Goal: Information Seeking & Learning: Find specific fact

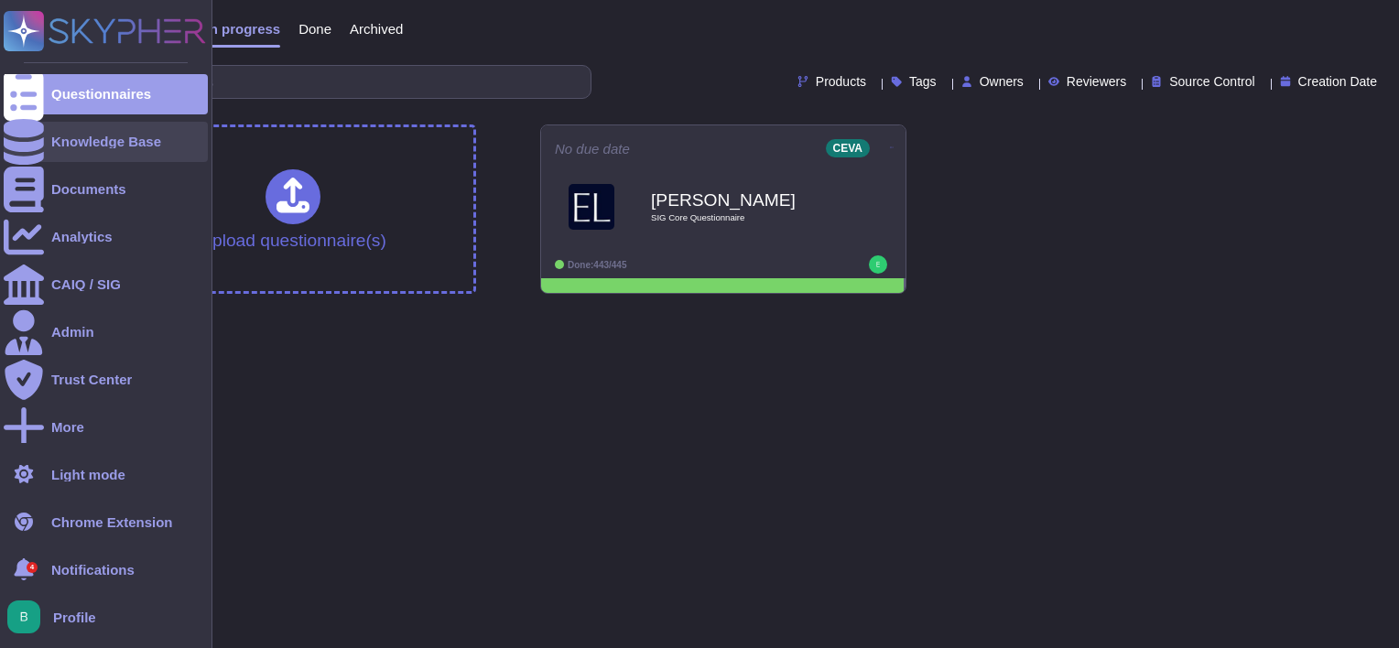
click at [7, 154] on div at bounding box center [24, 142] width 40 height 40
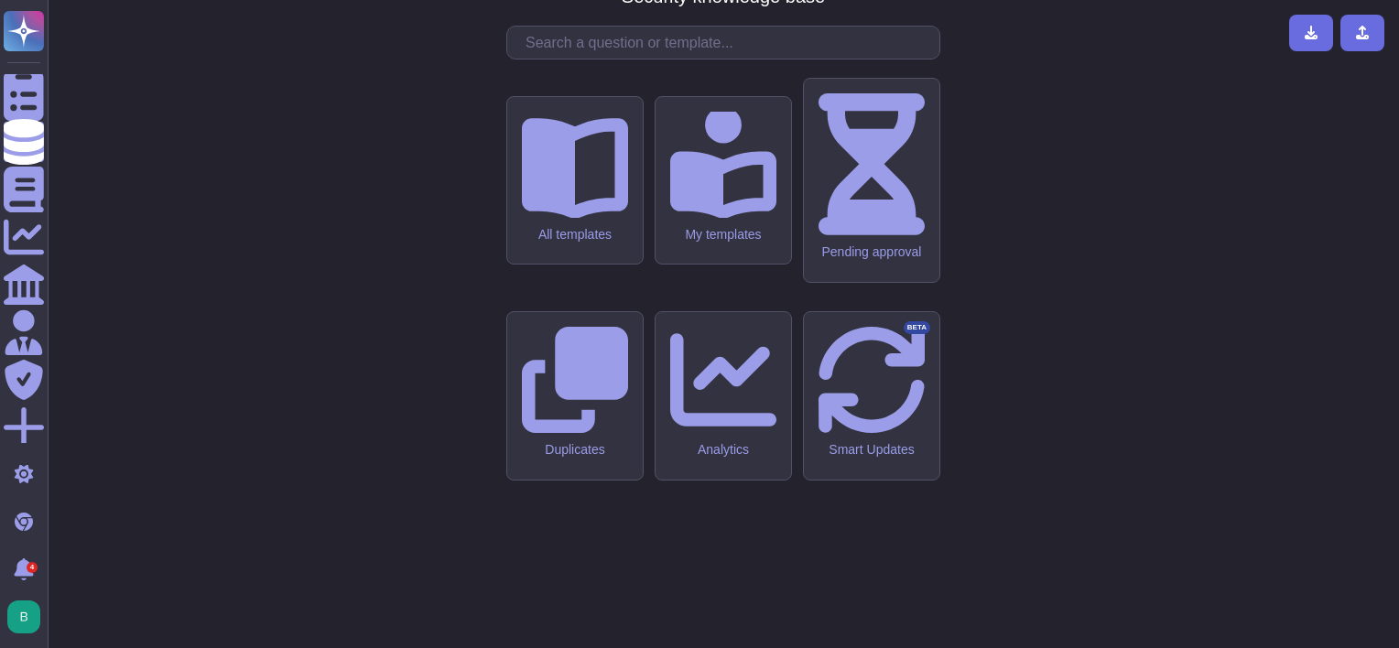
click at [625, 59] on input "text" at bounding box center [728, 43] width 423 height 32
click at [295, 202] on div "CMA - CGM Security knowledge base All templates My templates Pending approval D…" at bounding box center [723, 324] width 1322 height 619
click at [543, 59] on input "text" at bounding box center [728, 43] width 423 height 32
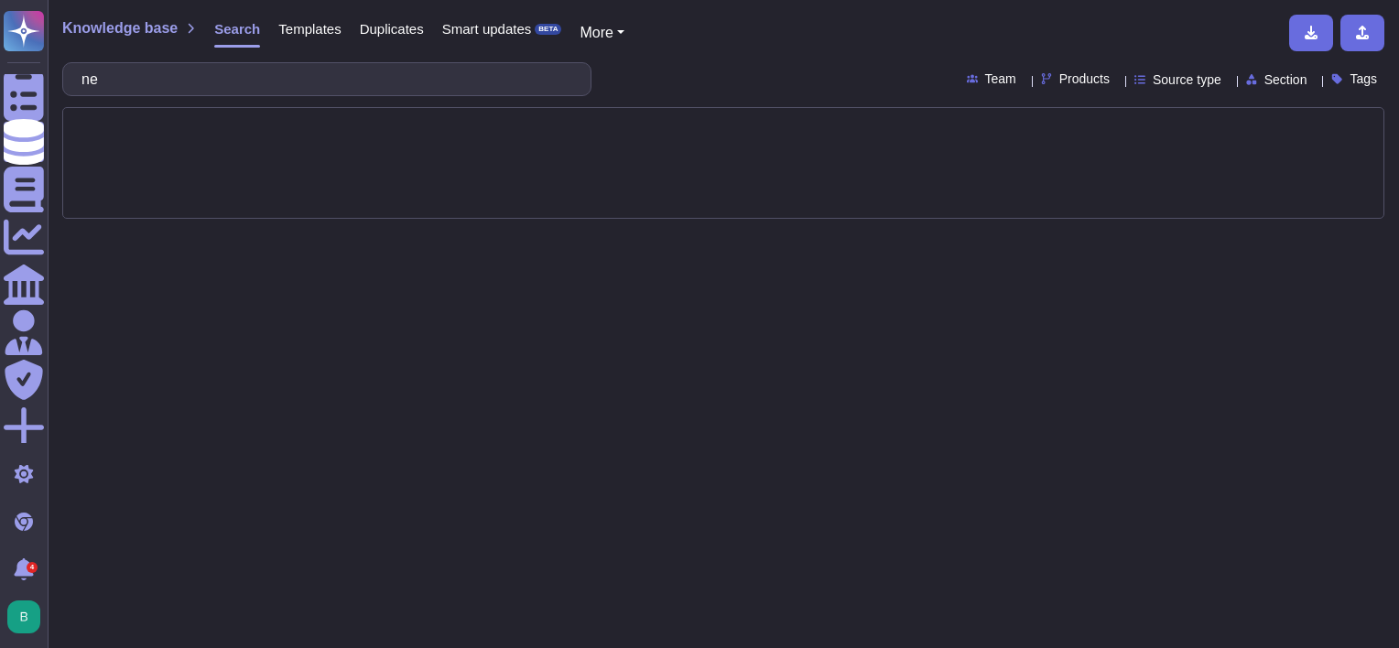
type input "n"
type input "network security"
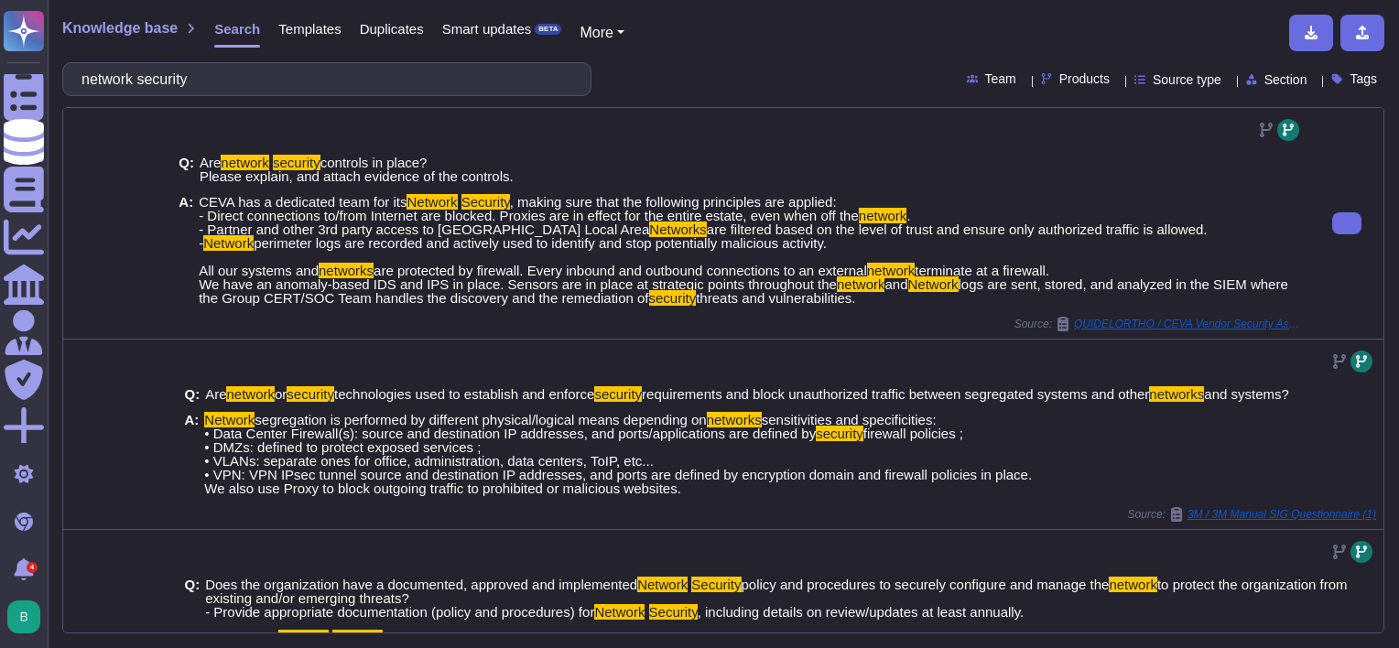
click at [1218, 319] on span "QUIDELORTHO / CEVA Vendor Security Assessment" at bounding box center [1188, 324] width 229 height 11
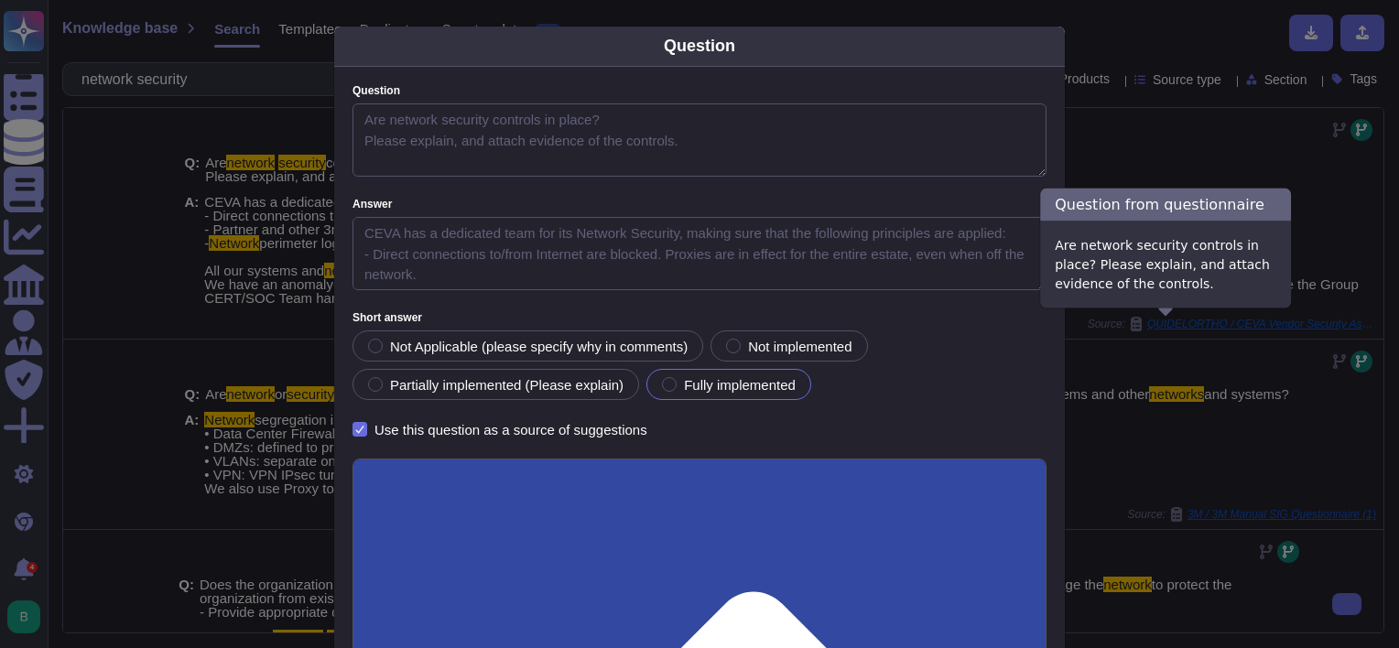
type textarea "Are network security controls in place? Please explain, and attach evidence of …"
type textarea "CEVA has a dedicated team for its Network Security, making sure that the follow…"
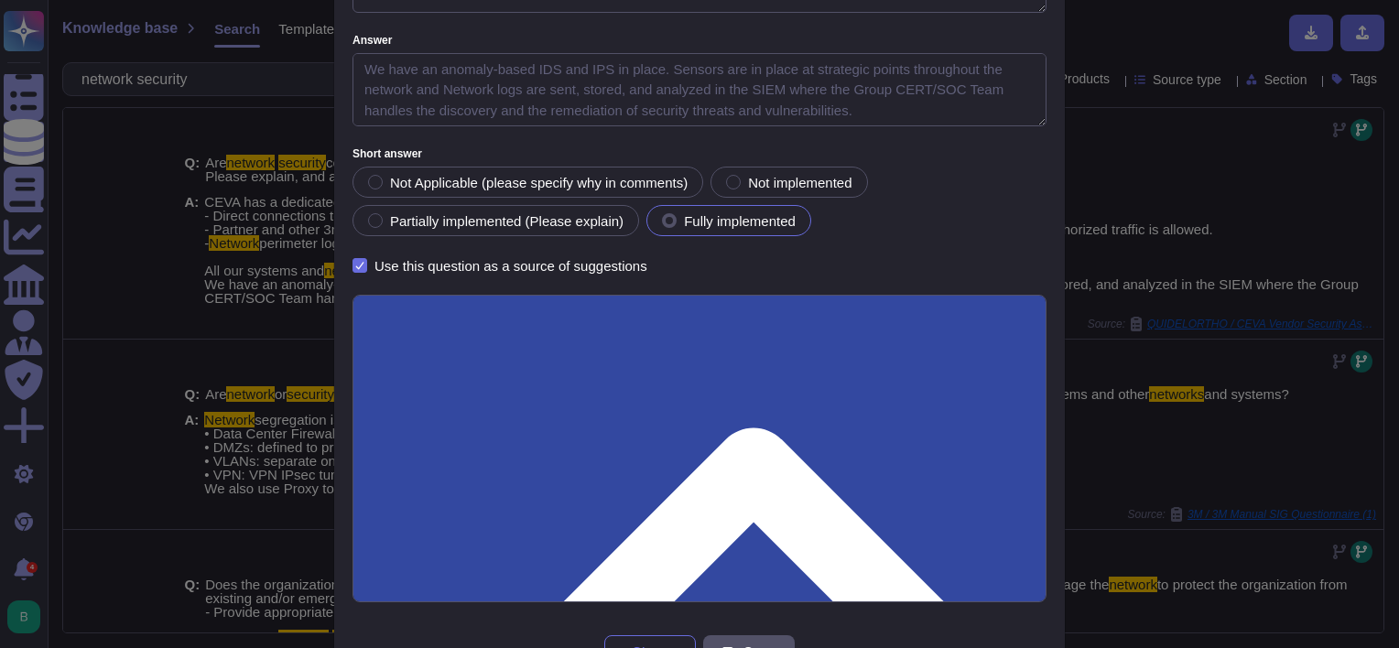
scroll to position [227, 0]
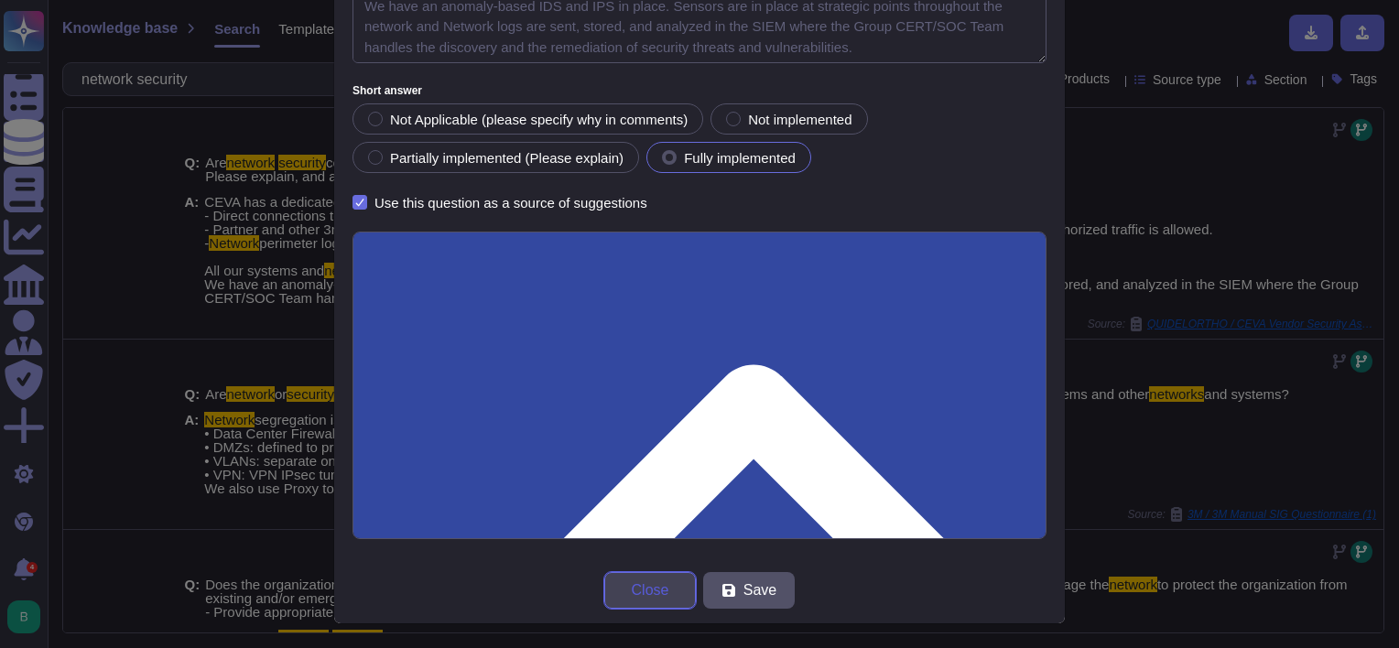
click at [632, 597] on span "Close" at bounding box center [651, 590] width 38 height 15
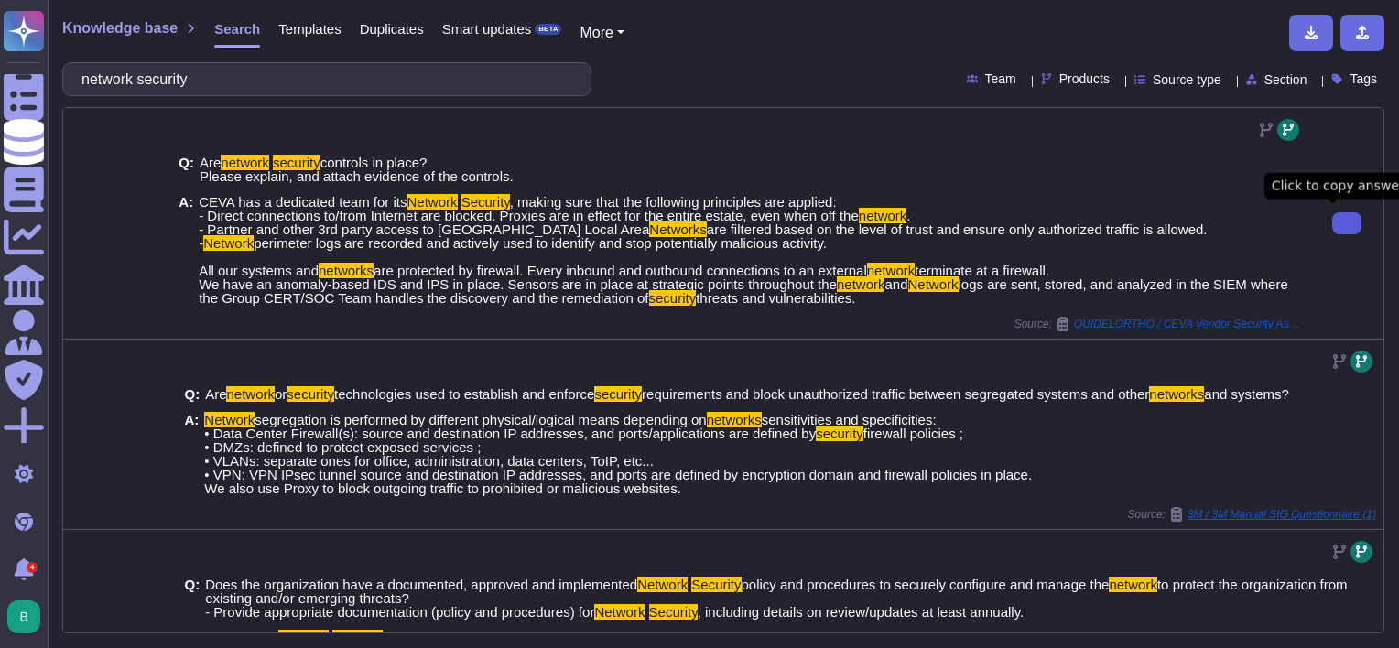
click at [1333, 219] on button at bounding box center [1347, 223] width 29 height 22
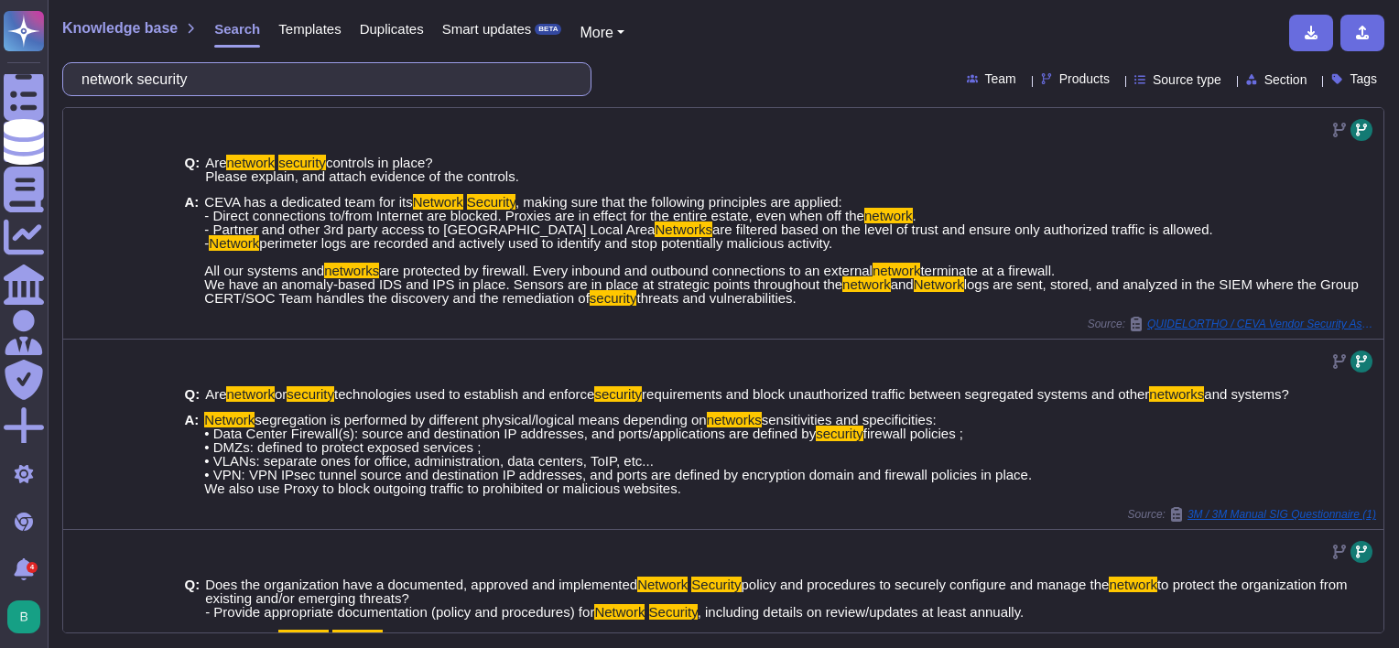
click at [282, 81] on input "network security" at bounding box center [322, 79] width 500 height 32
click at [286, 81] on input "network security" at bounding box center [322, 79] width 500 height 32
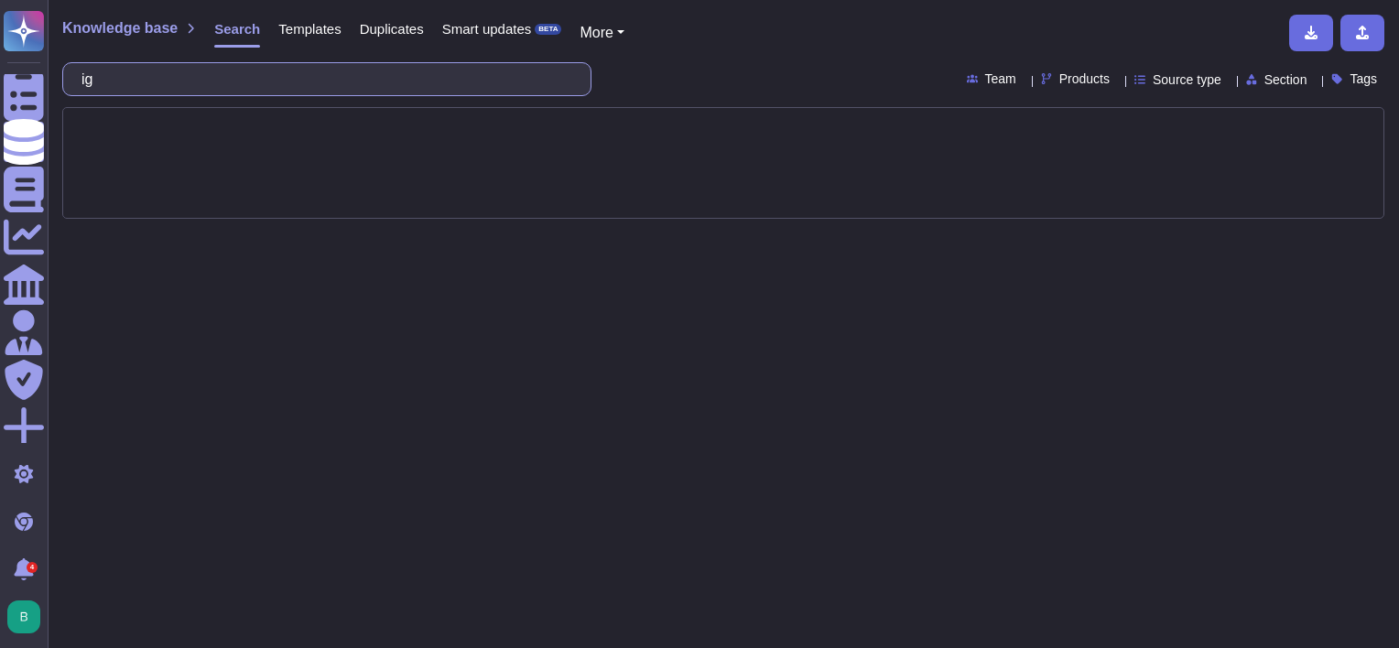
type input "i"
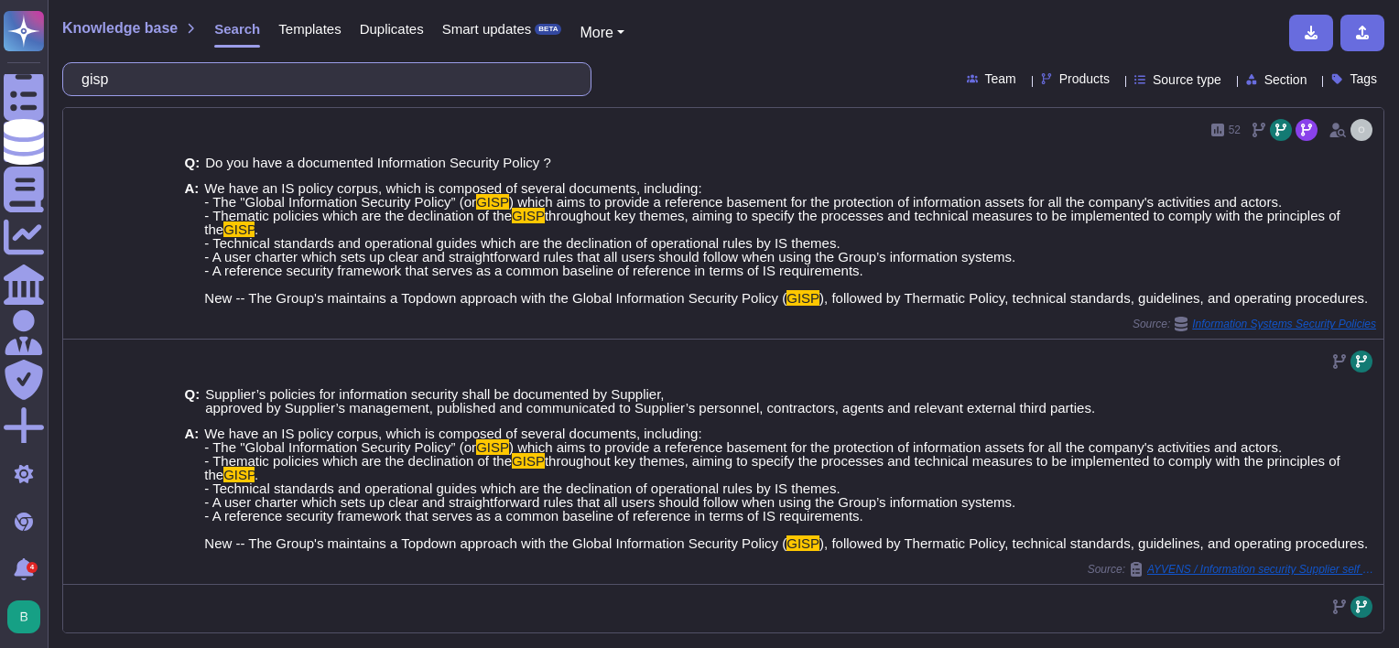
click at [275, 68] on input "gisp" at bounding box center [322, 79] width 500 height 32
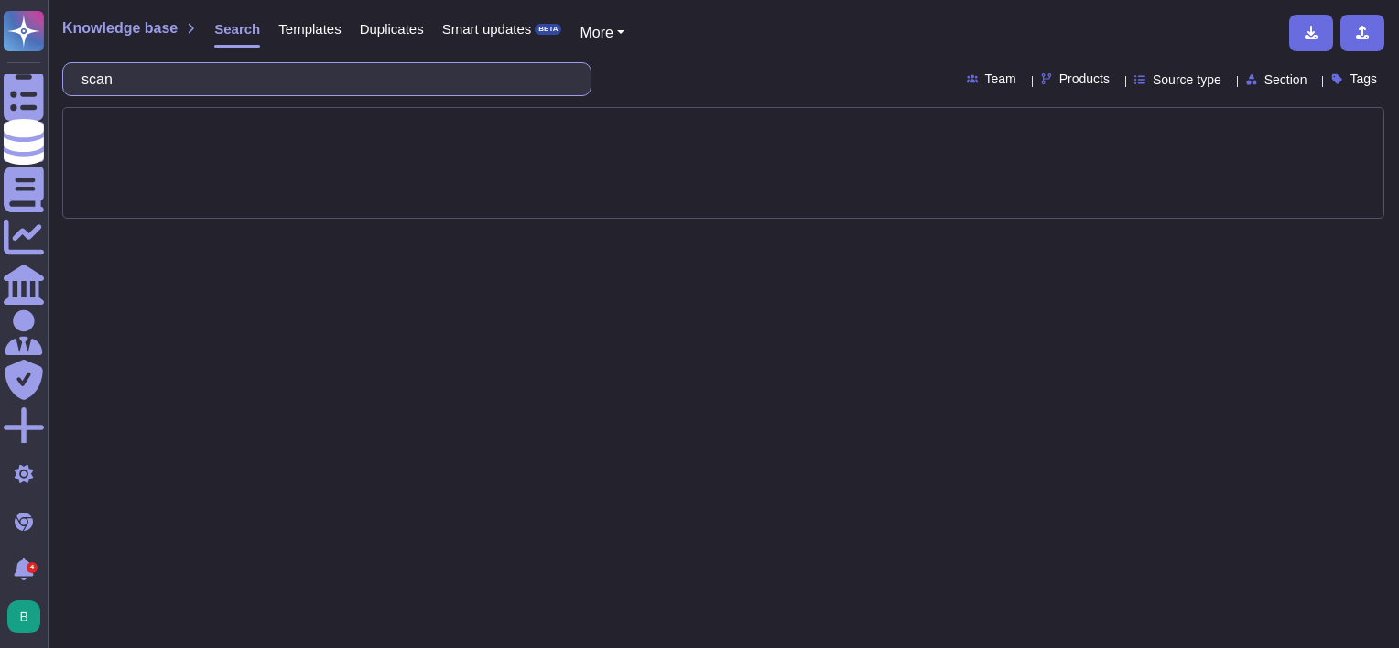
type input "scan"
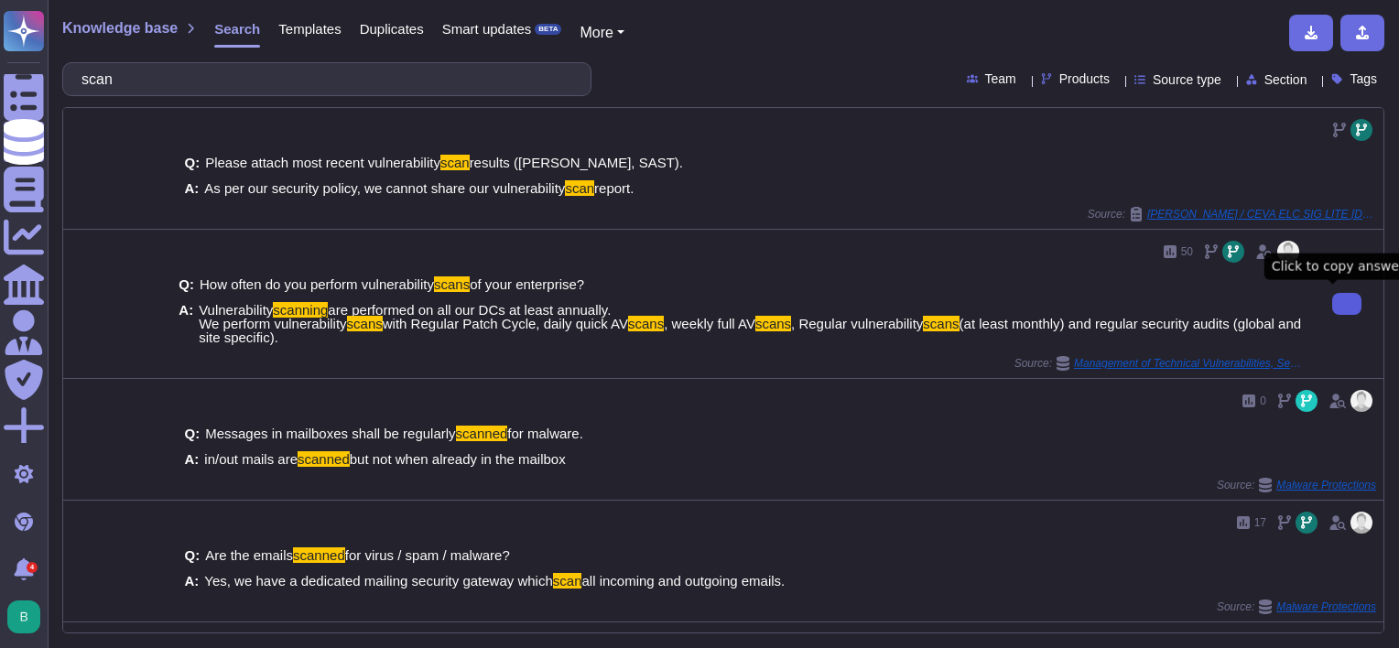
click at [1347, 304] on icon at bounding box center [1347, 304] width 0 height 0
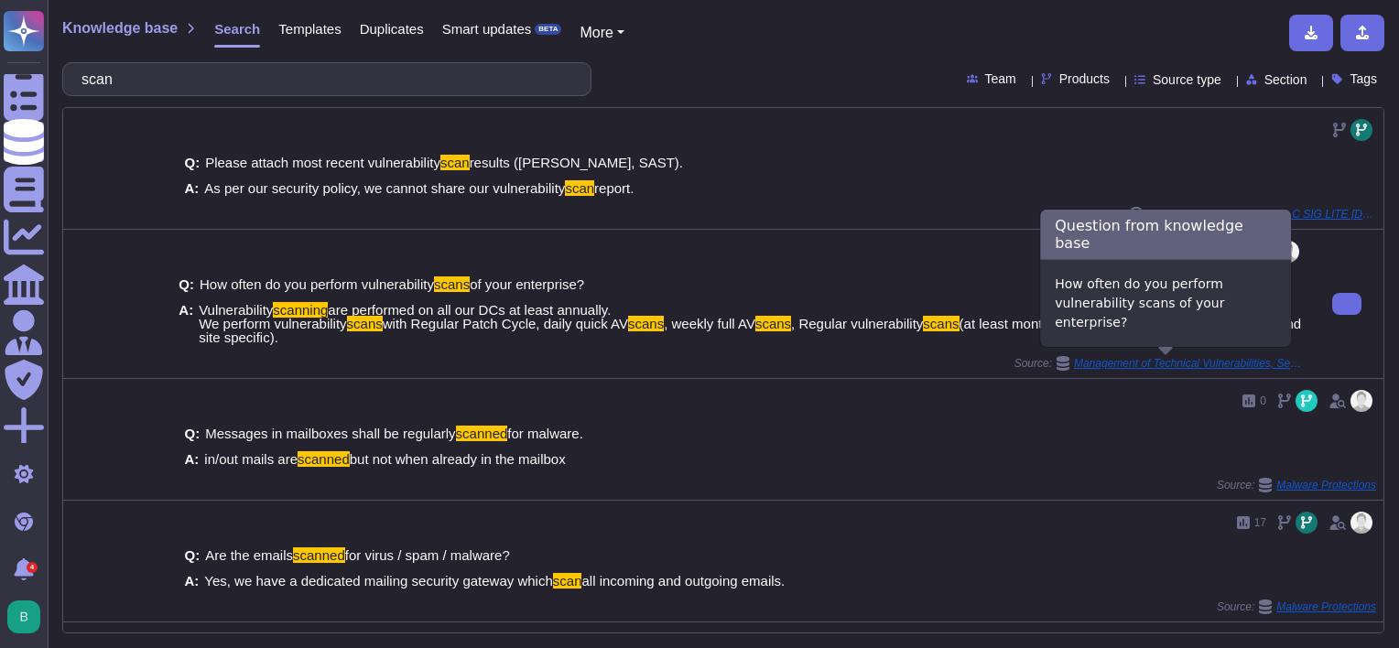
click at [1106, 363] on span "Management of Technical Vulnerabilities, Security Audit & Penetration test" at bounding box center [1188, 363] width 229 height 11
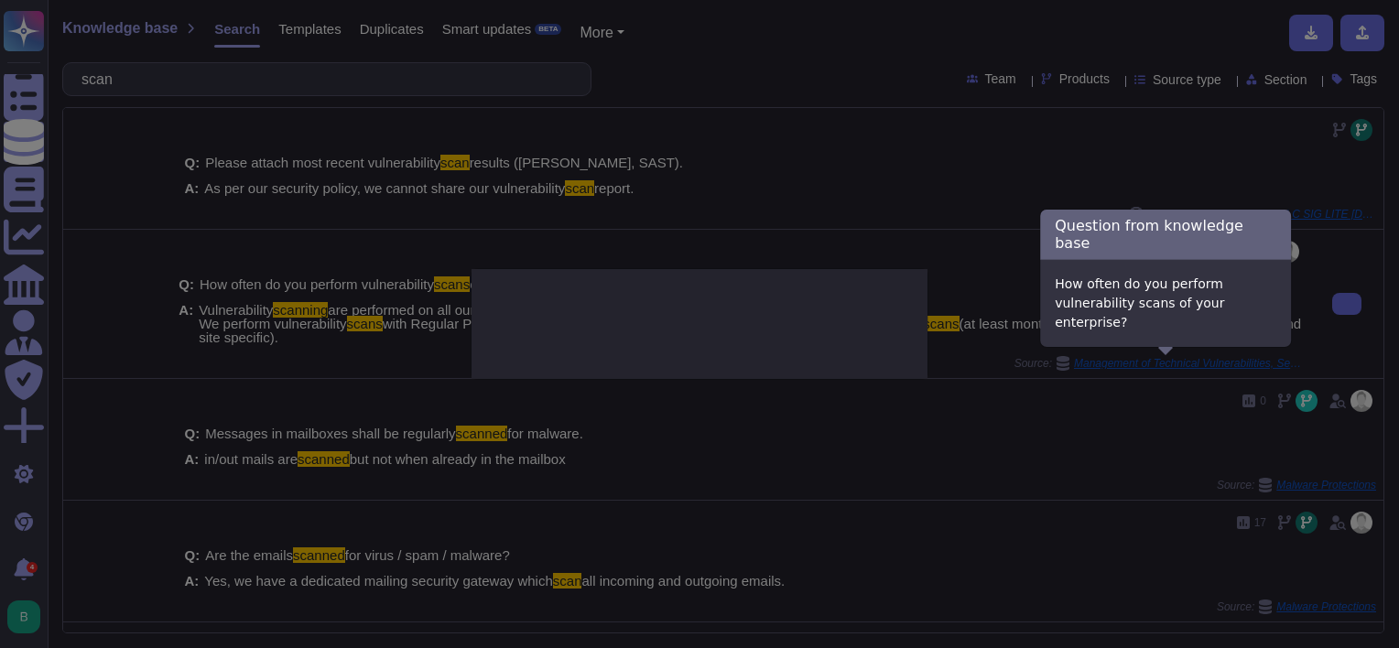
type textarea "How often do you perform vulnerability scans of your enterprise?"
type textarea "Vulnerability scanning are performed on all our DCs at least annually. We perfo…"
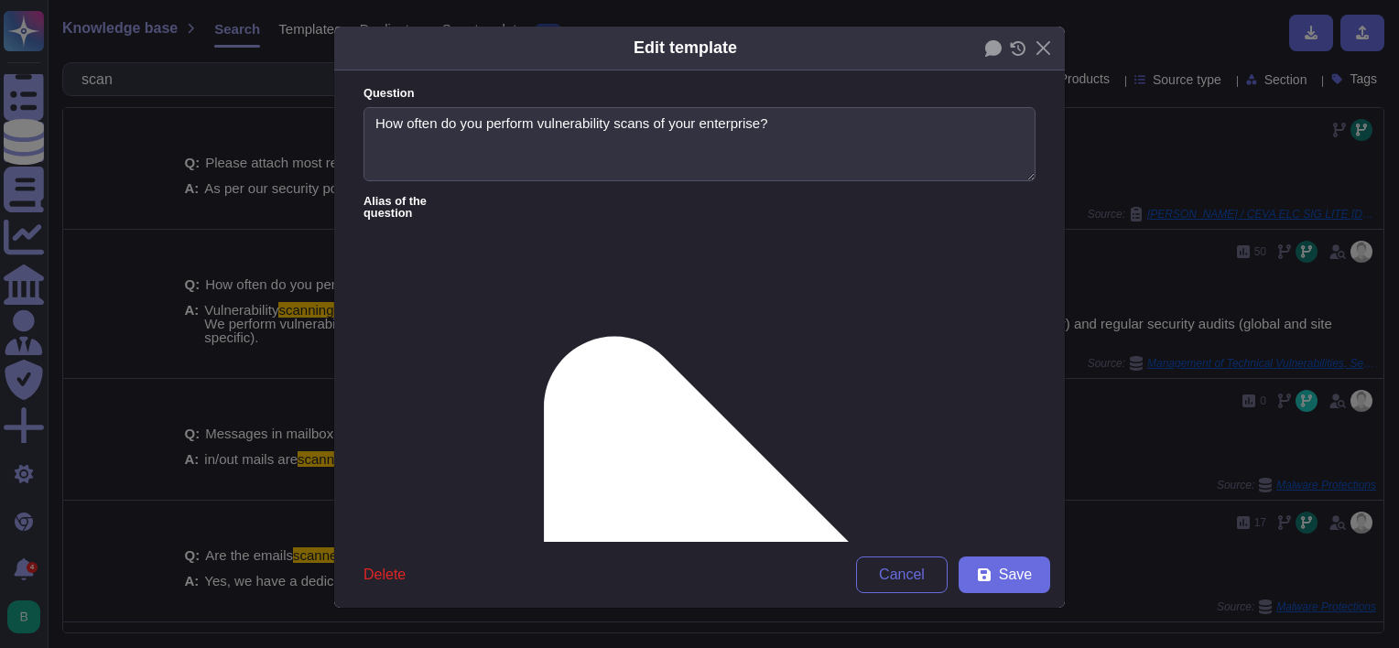
type textarea "How often do you perform vulnerability scans of your enterprise?"
type textarea "Vulnerability scanning are performed on all our DCs at least annually. We perfo…"
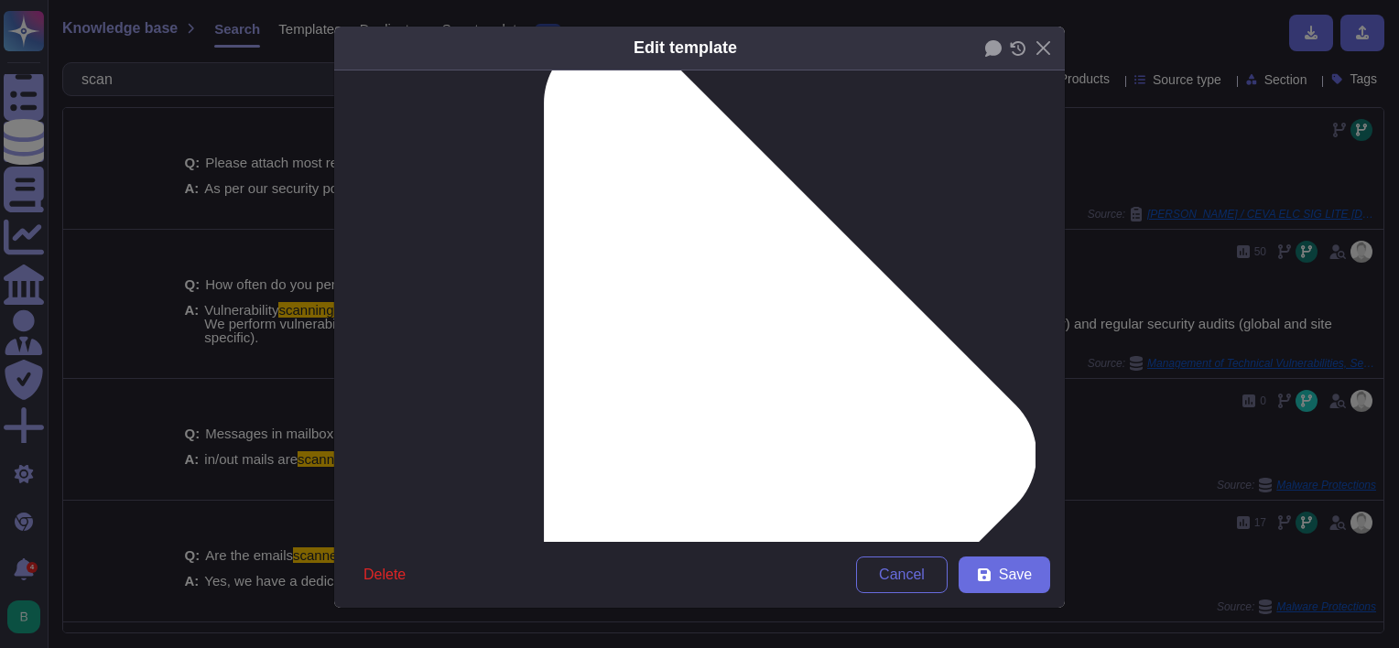
scroll to position [333, 0]
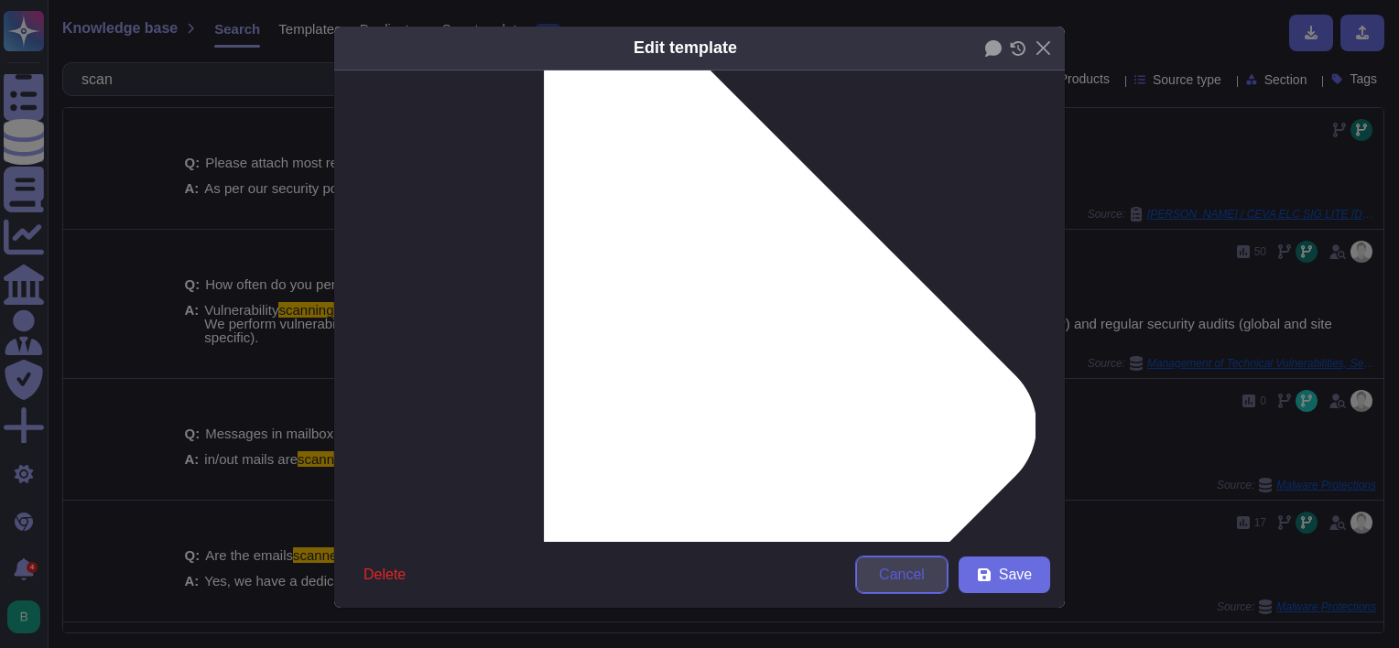
click at [902, 570] on span "Cancel" at bounding box center [902, 575] width 46 height 15
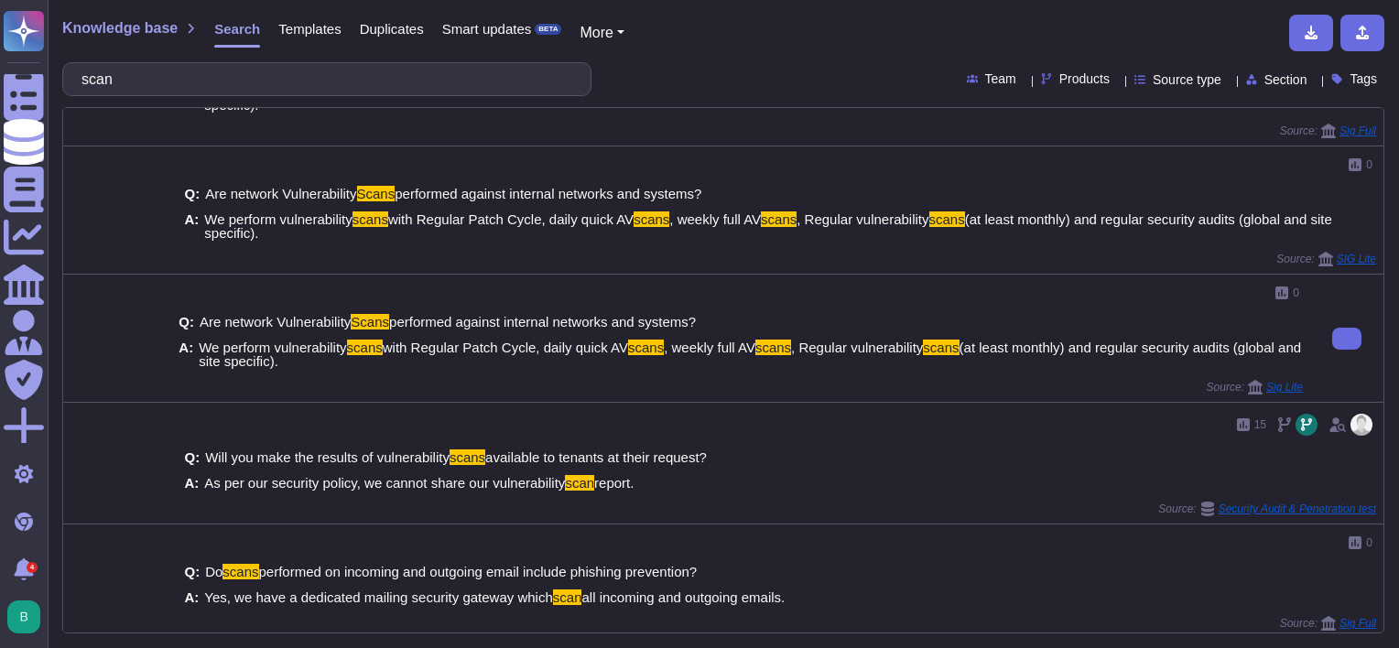
scroll to position [737, 0]
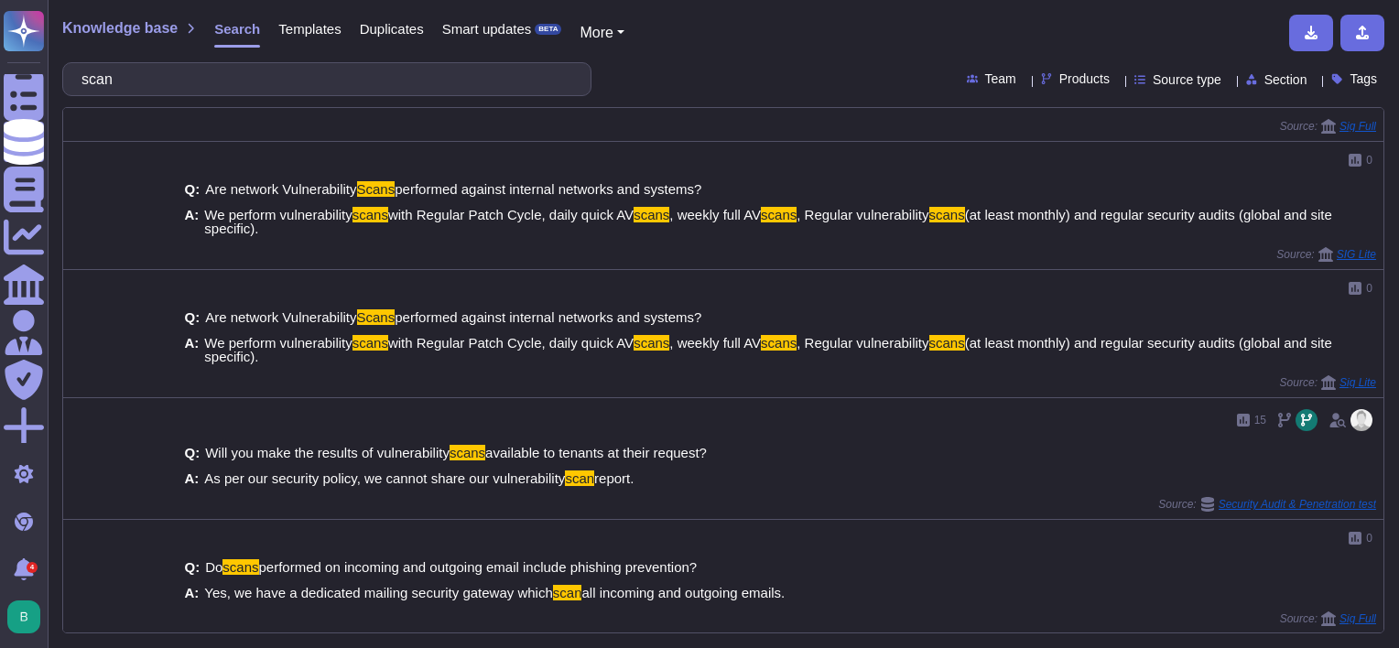
click at [348, 95] on div "scan" at bounding box center [326, 79] width 529 height 34
click at [349, 93] on input "scan" at bounding box center [322, 79] width 500 height 32
click at [349, 86] on input "scan" at bounding box center [322, 79] width 500 height 32
click at [353, 92] on input "scan" at bounding box center [322, 79] width 500 height 32
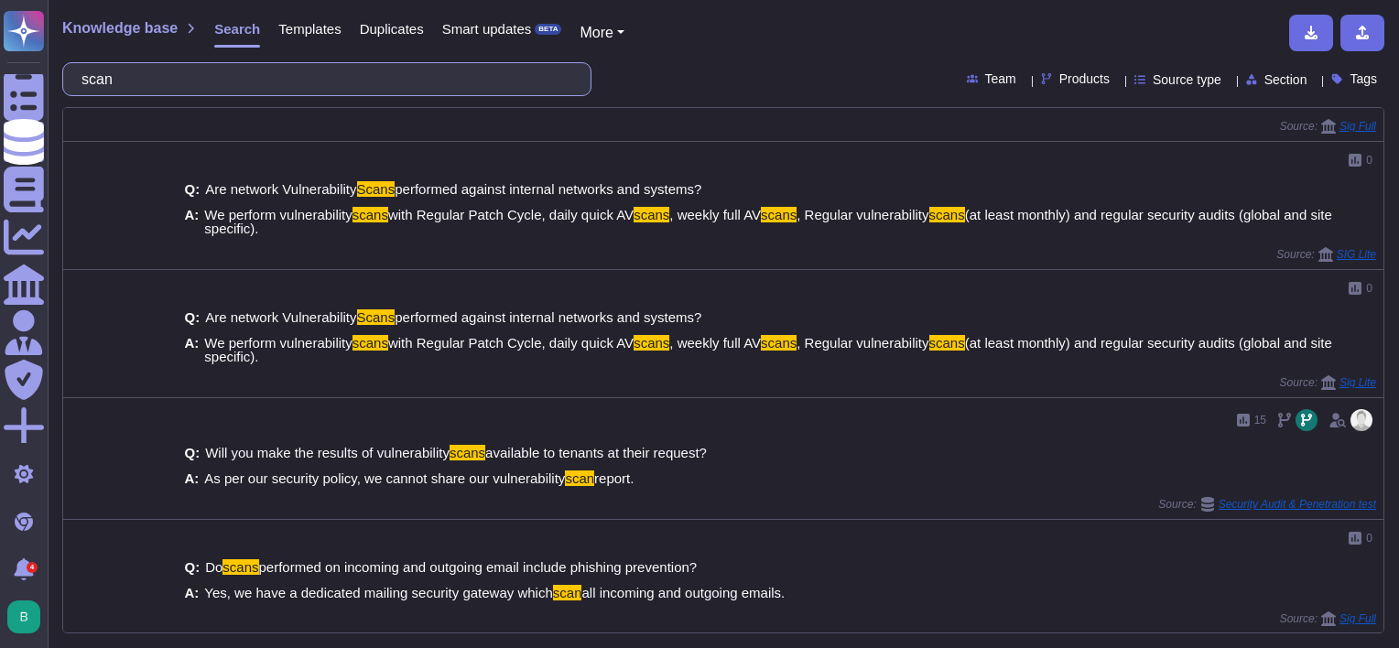
click at [360, 82] on input "scan" at bounding box center [322, 79] width 500 height 32
click at [355, 86] on input "scan" at bounding box center [322, 79] width 500 height 32
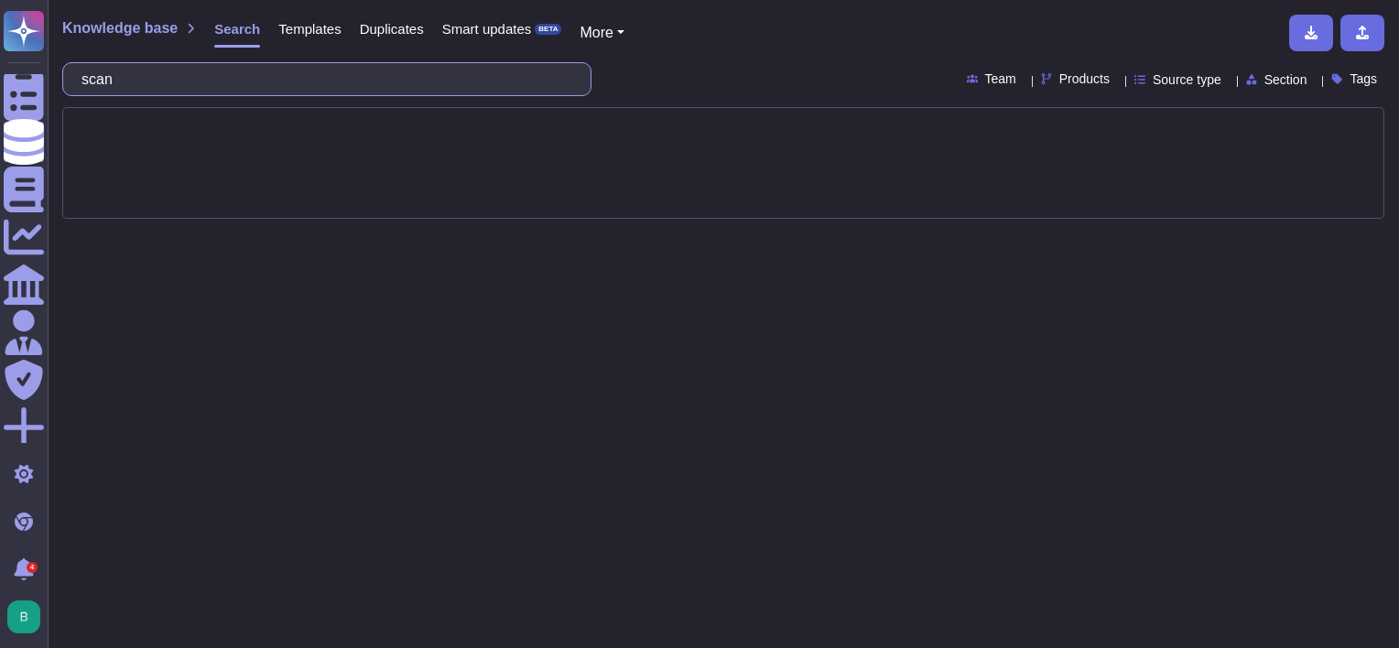
scroll to position [0, 0]
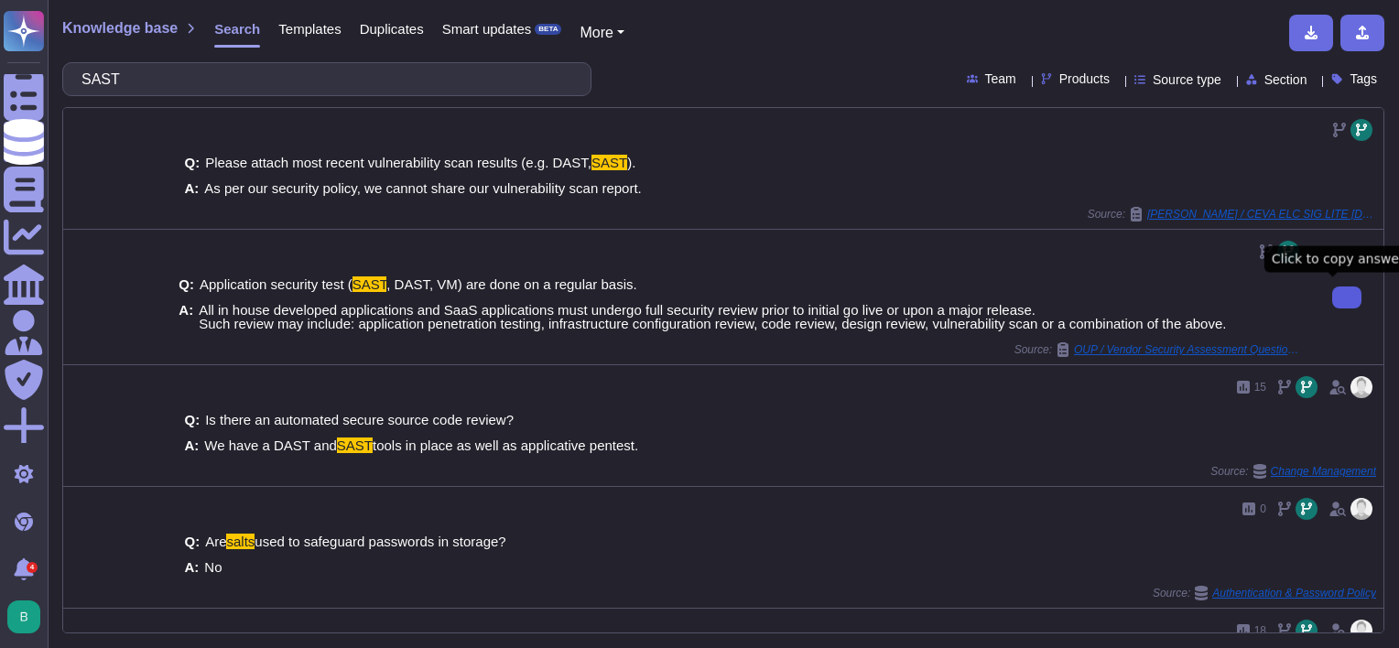
drag, startPoint x: 210, startPoint y: 68, endPoint x: 50, endPoint y: 80, distance: 159.8
click at [50, 77] on div "Knowledge base Search Templates Duplicates Smart updates BETA More SAST Team Pr…" at bounding box center [724, 324] width 1352 height 648
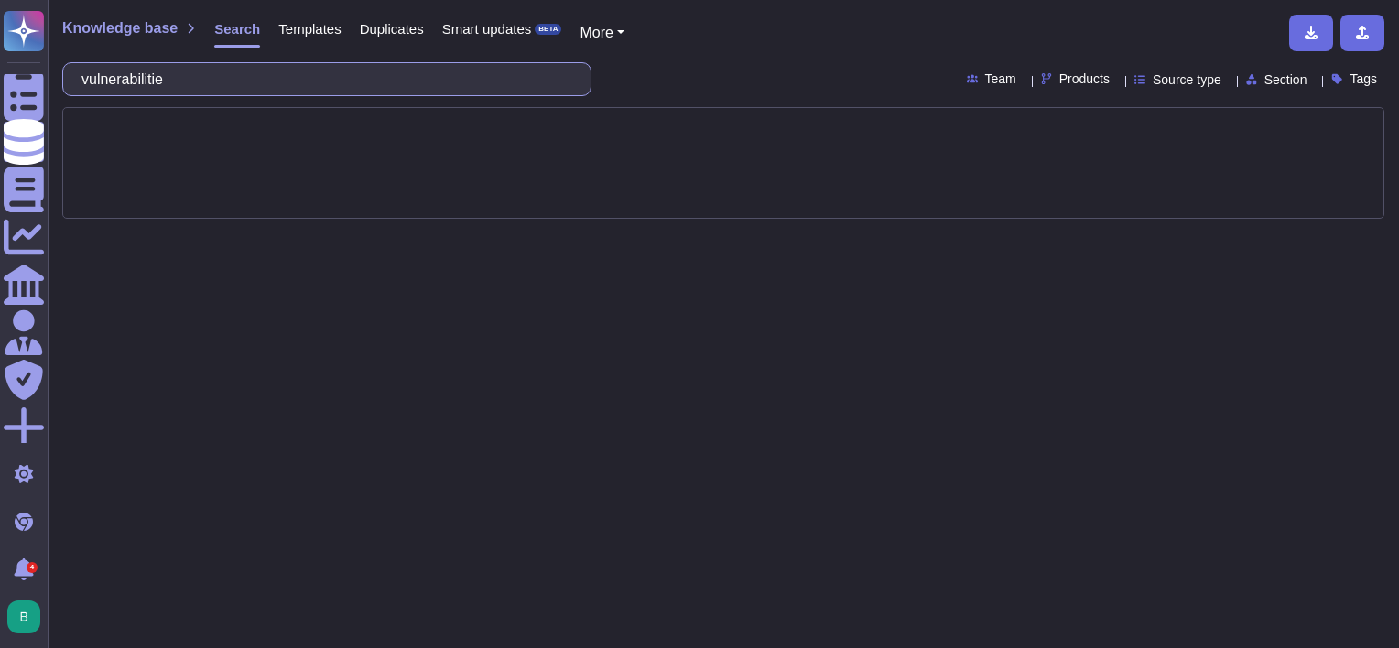
type input "vulnerabilities"
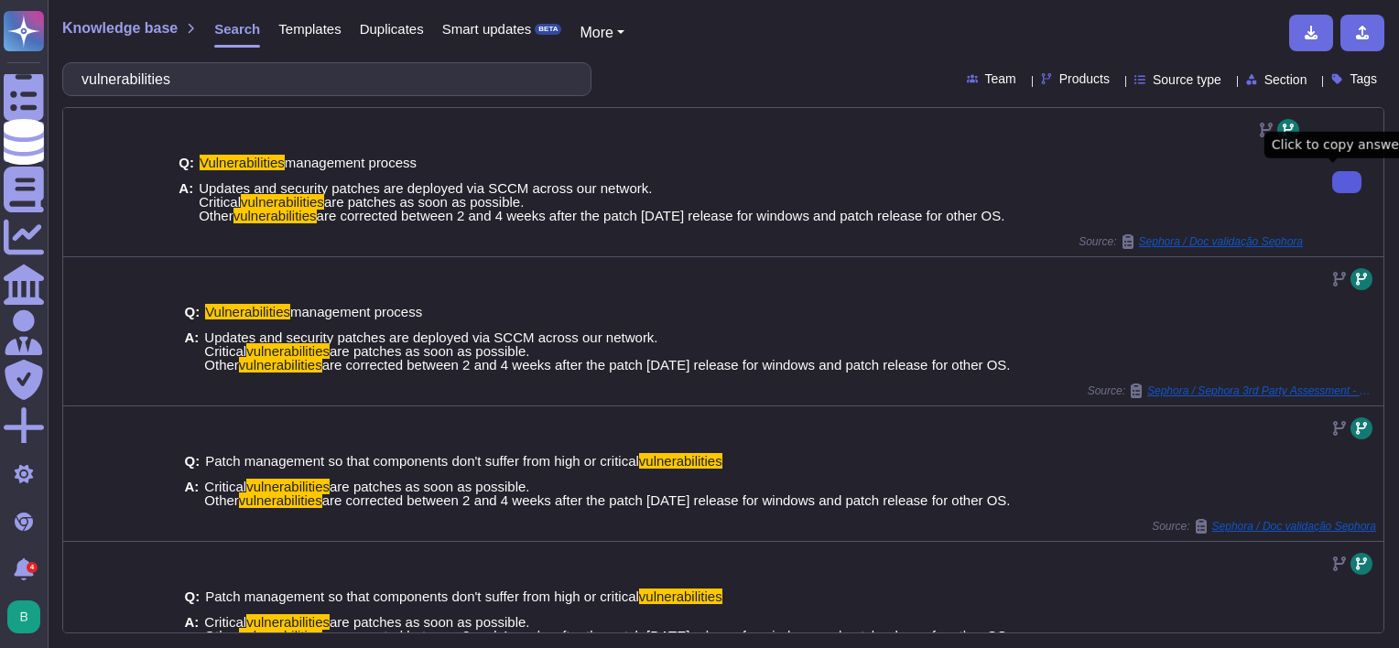
click at [1333, 178] on button at bounding box center [1347, 182] width 29 height 22
